Goal: Task Accomplishment & Management: Manage account settings

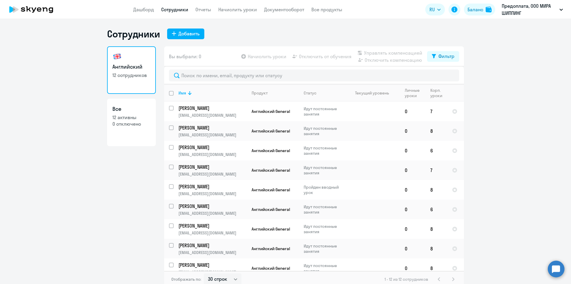
select select "30"
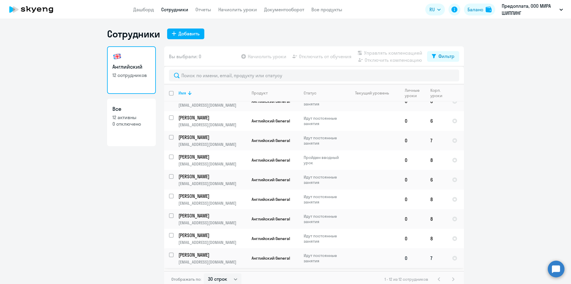
click at [223, 256] on p "[PERSON_NAME]" at bounding box center [211, 255] width 67 height 7
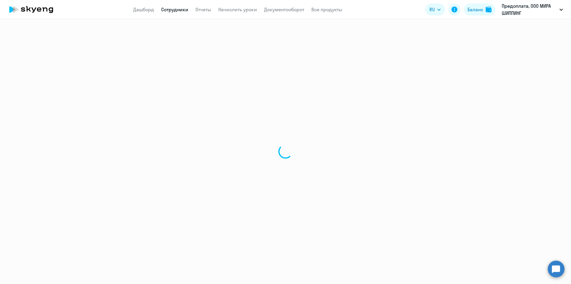
select select "english"
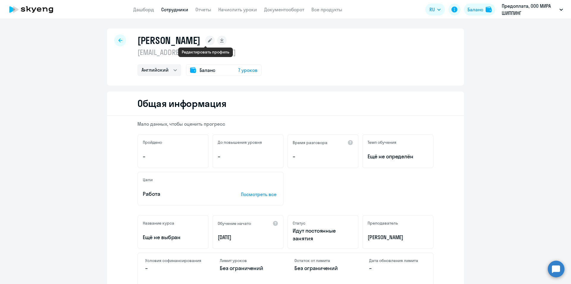
click at [208, 41] on icon at bounding box center [210, 40] width 4 height 4
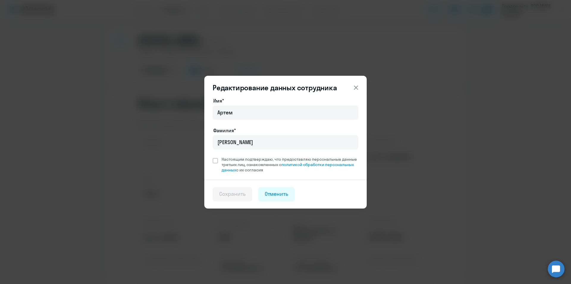
click at [355, 86] on icon at bounding box center [355, 87] width 7 height 7
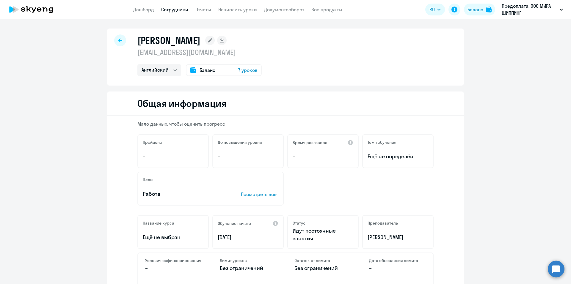
click at [218, 41] on rect at bounding box center [222, 41] width 10 height 10
select select "english"
click at [244, 69] on span "7 уроков" at bounding box center [247, 70] width 19 height 7
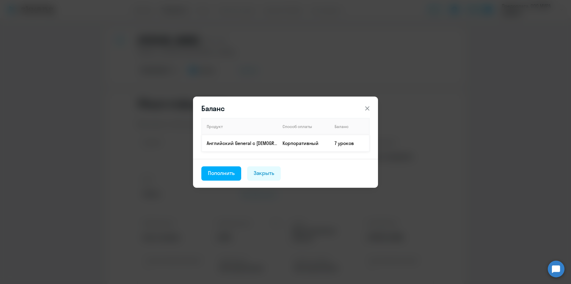
click at [298, 141] on td "Корпоративный" at bounding box center [304, 143] width 52 height 17
click at [365, 110] on icon at bounding box center [366, 108] width 7 height 7
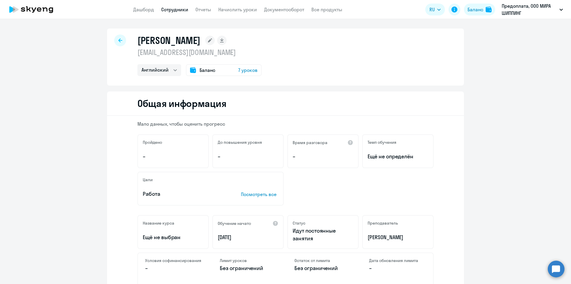
click at [116, 42] on div at bounding box center [120, 40] width 12 height 12
select select "30"
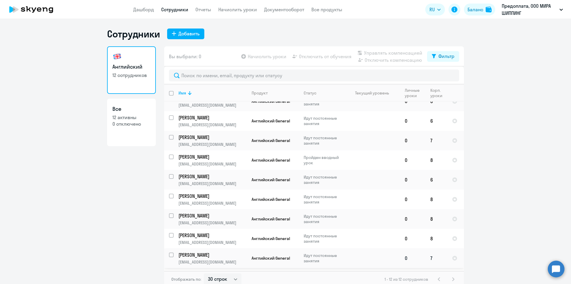
scroll to position [59, 0]
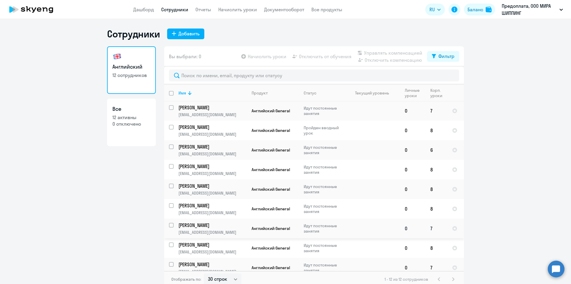
click at [170, 227] on input "select row 42358066" at bounding box center [175, 229] width 12 height 12
checkbox input "true"
click at [322, 58] on span "Отключить от обучения" at bounding box center [325, 56] width 53 height 7
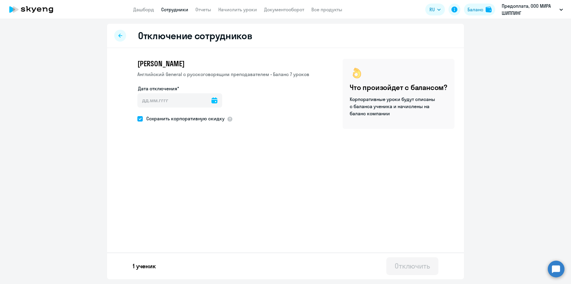
click at [211, 100] on icon at bounding box center [214, 100] width 6 height 6
click at [145, 158] on span "1" at bounding box center [145, 156] width 11 height 11
click at [149, 156] on span "1" at bounding box center [145, 156] width 11 height 11
click at [210, 103] on div at bounding box center [285, 142] width 571 height 284
click at [211, 103] on icon at bounding box center [214, 100] width 6 height 6
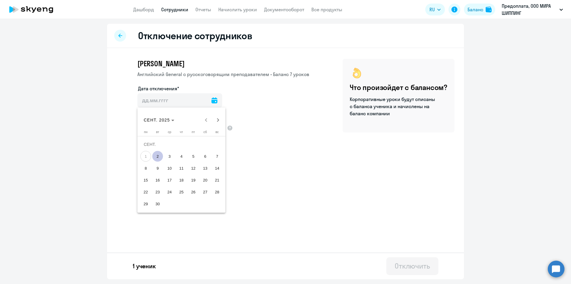
click at [146, 102] on div at bounding box center [285, 142] width 571 height 284
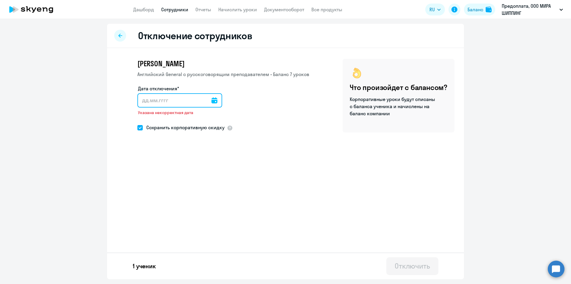
click at [142, 102] on input "Дата отключения*" at bounding box center [179, 100] width 85 height 14
type input "[DATE]"
click at [145, 100] on input "[DATE]" at bounding box center [180, 100] width 87 height 14
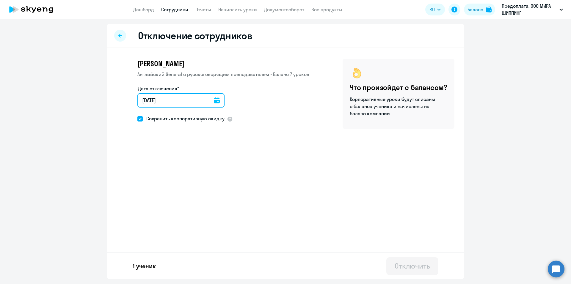
type input "[DATE]"
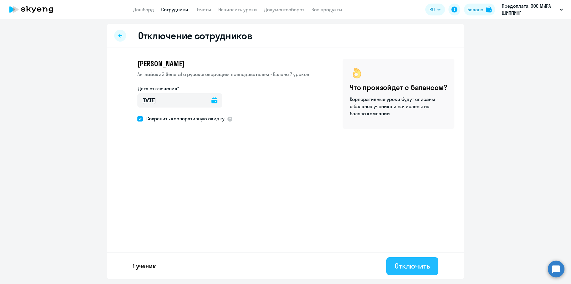
click at [418, 269] on div "Отключить" at bounding box center [411, 266] width 35 height 10
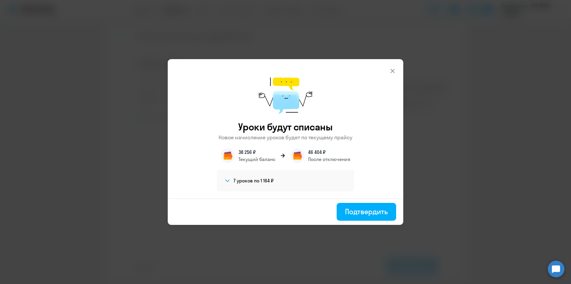
click at [226, 180] on icon at bounding box center [227, 181] width 4 height 2
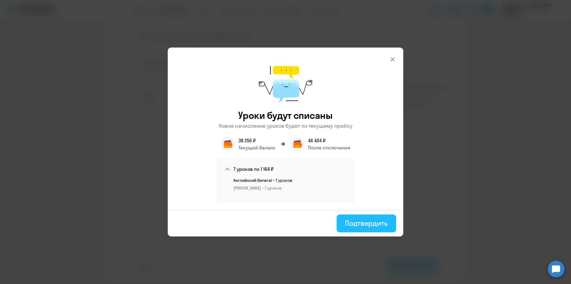
click at [367, 224] on div "Подтвердить" at bounding box center [366, 223] width 43 height 10
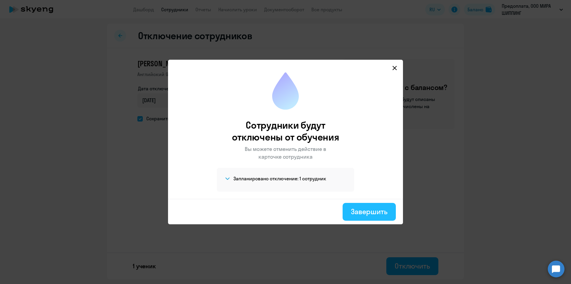
click at [370, 210] on div "Завершить" at bounding box center [369, 212] width 37 height 10
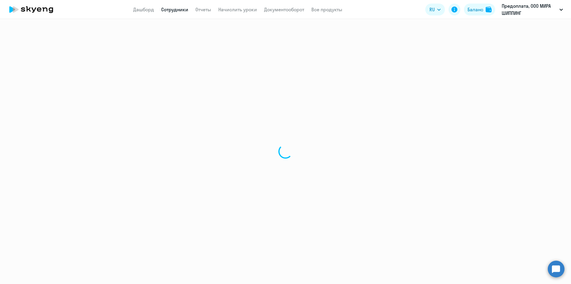
select select "30"
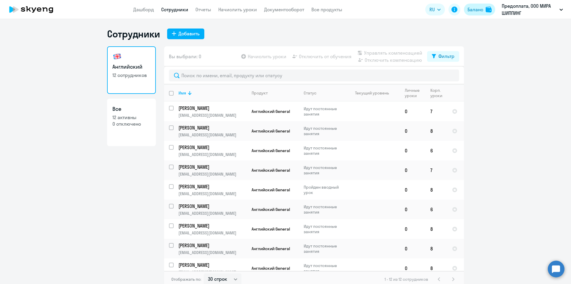
click at [481, 9] on div "Баланс" at bounding box center [475, 9] width 16 height 7
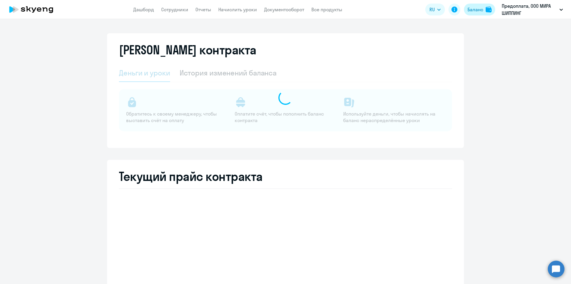
select select "english_adult_not_native_speaker"
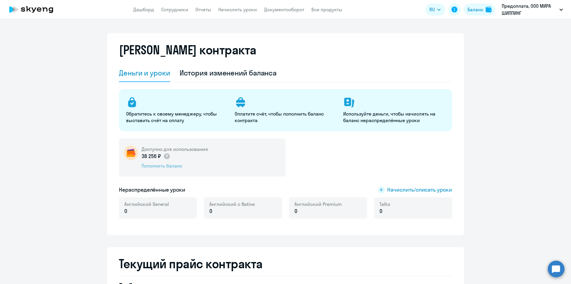
click at [166, 164] on div "Пополнить баланс" at bounding box center [174, 166] width 66 height 7
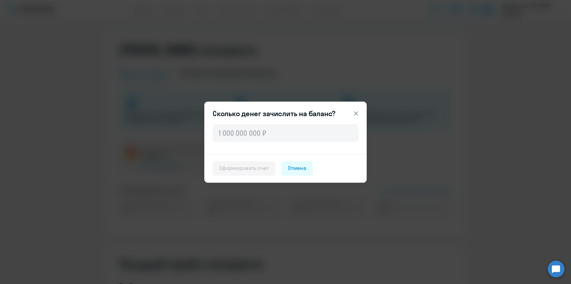
click at [358, 111] on icon at bounding box center [355, 113] width 7 height 7
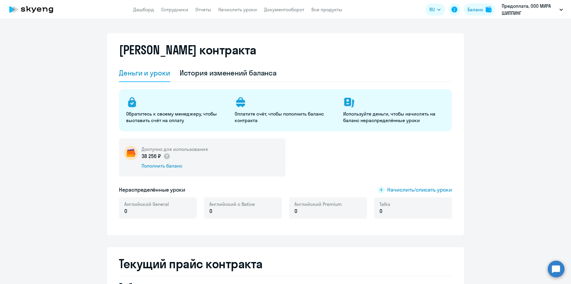
select select "30"
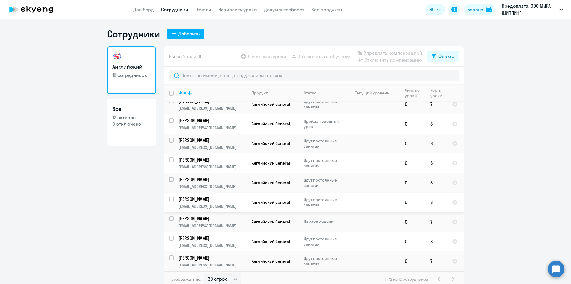
scroll to position [4, 0]
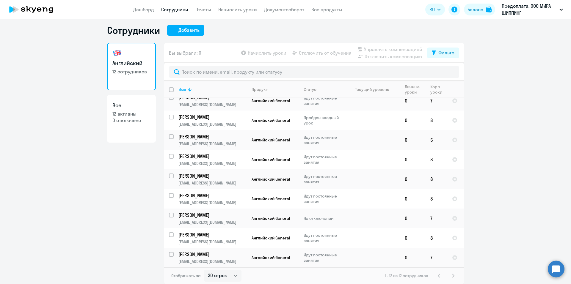
click at [74, 164] on ng-component "Сотрудники Добавить Английский 12 сотрудников Все 12 активны 0 отключено Вы выб…" at bounding box center [285, 154] width 571 height 260
click at [310, 136] on p "Идут постоянные занятия" at bounding box center [323, 140] width 41 height 11
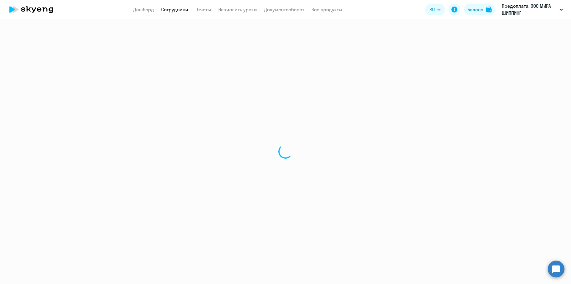
select select "english"
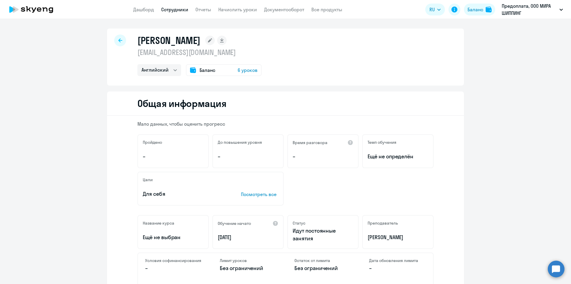
scroll to position [119, 0]
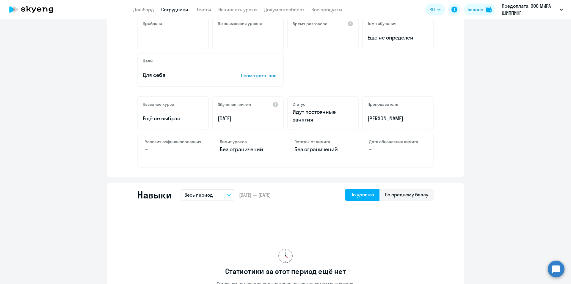
select select "30"
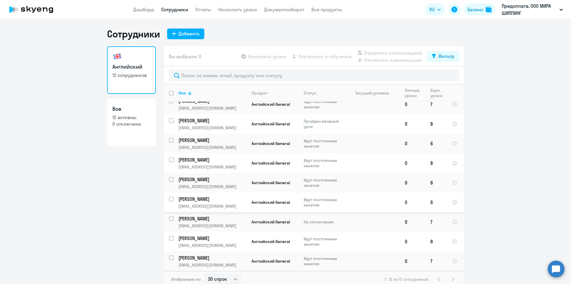
scroll to position [4, 0]
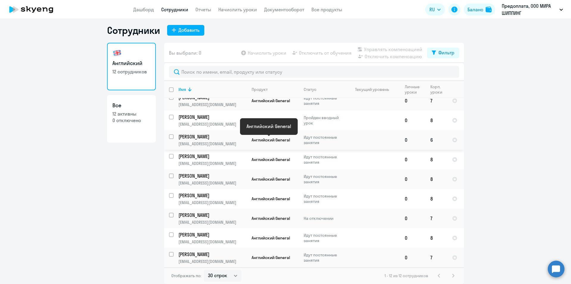
click at [275, 141] on span "Английский General" at bounding box center [270, 139] width 38 height 5
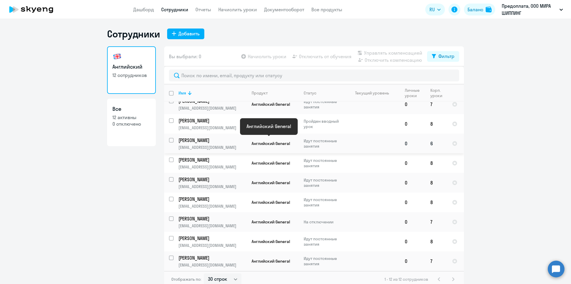
select select "english"
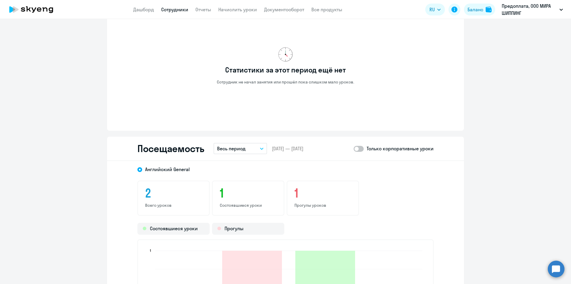
scroll to position [594, 0]
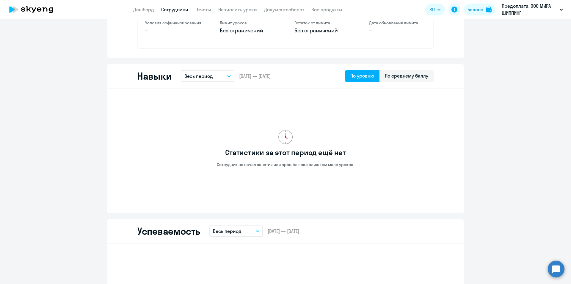
scroll to position [0, 0]
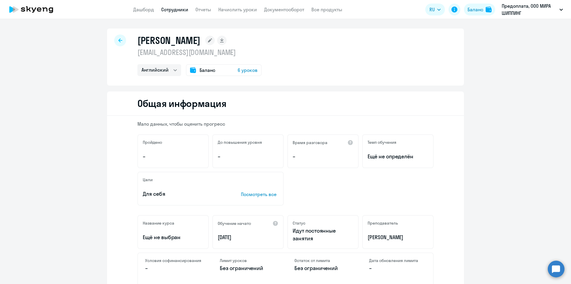
click at [118, 40] on icon at bounding box center [120, 40] width 4 height 4
select select "30"
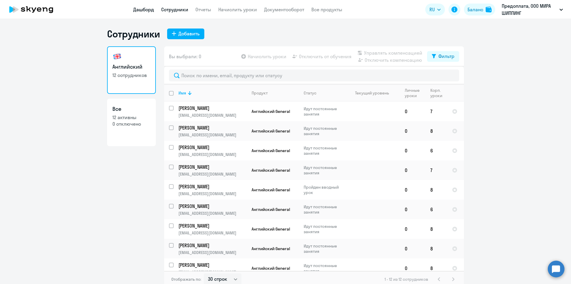
click at [142, 11] on link "Дашборд" at bounding box center [143, 10] width 21 height 6
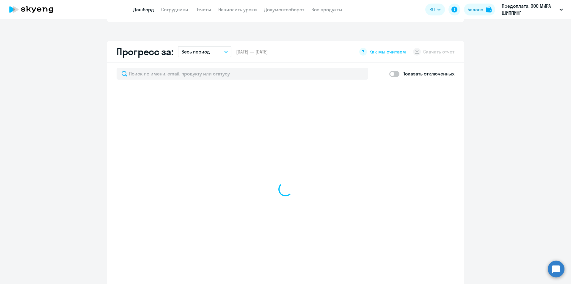
select select "30"
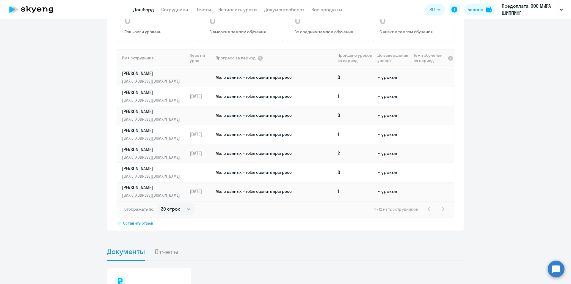
scroll to position [64, 0]
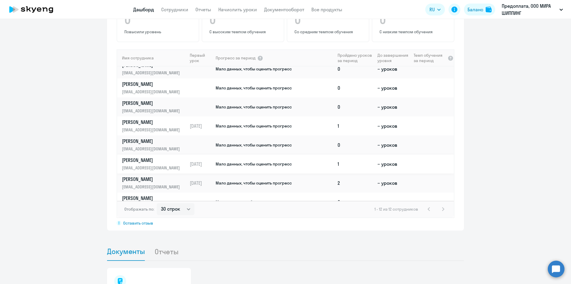
click at [272, 162] on span "Мало данных, чтобы оценить прогресс" at bounding box center [253, 163] width 76 height 5
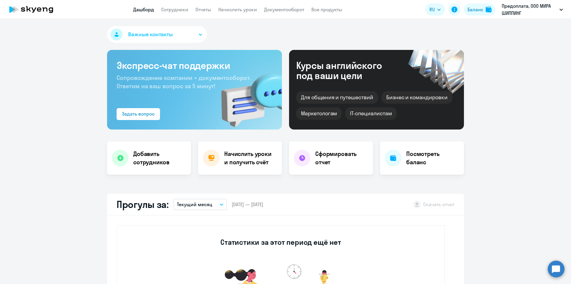
select select "english"
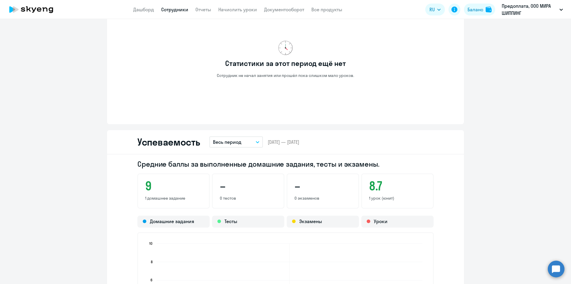
scroll to position [446, 0]
